Goal: Information Seeking & Learning: Learn about a topic

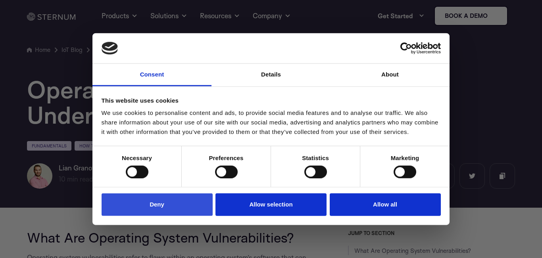
click at [183, 208] on button "Deny" at bounding box center [157, 205] width 111 height 23
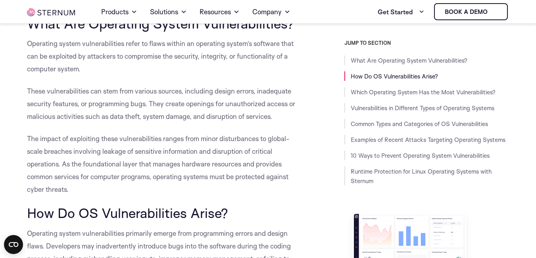
scroll to position [312, 0]
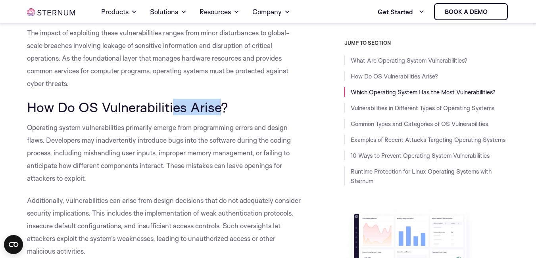
drag, startPoint x: 218, startPoint y: 104, endPoint x: 171, endPoint y: 106, distance: 46.9
click at [171, 106] on span "How Do OS Vulnerabilities Arise?" at bounding box center [127, 107] width 201 height 17
click at [234, 108] on h2 "How Do OS Vulnerabilities Arise?" at bounding box center [165, 107] width 277 height 15
drag, startPoint x: 232, startPoint y: 107, endPoint x: 14, endPoint y: 104, distance: 218.3
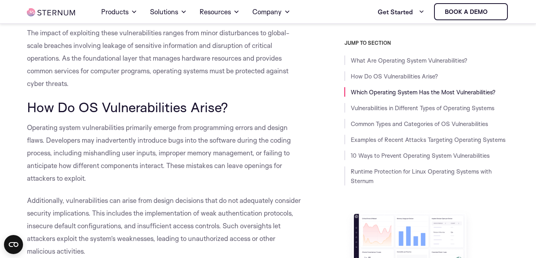
click at [113, 127] on span "Operating system vulnerabilities primarily emerge from programming errors and d…" at bounding box center [159, 152] width 264 height 59
drag, startPoint x: 113, startPoint y: 127, endPoint x: 130, endPoint y: 133, distance: 18.1
click at [130, 133] on p "Operating system vulnerabilities primarily emerge from programming errors and d…" at bounding box center [165, 152] width 277 height 63
